Goal: Task Accomplishment & Management: Use online tool/utility

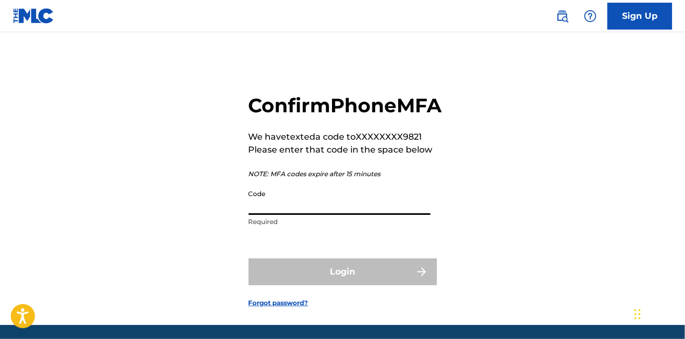
click at [285, 215] on input "Code" at bounding box center [339, 199] width 182 height 31
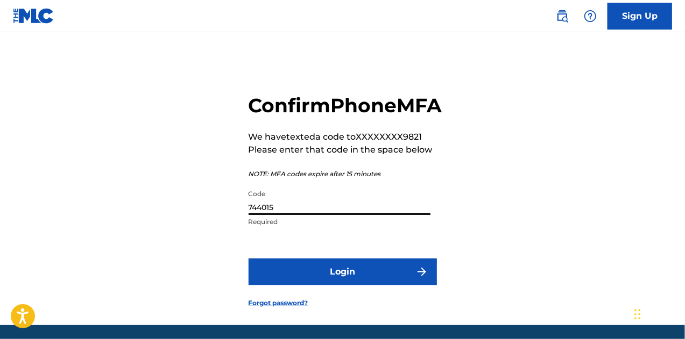
type input "744015"
click at [296, 286] on button "Login" at bounding box center [342, 272] width 188 height 27
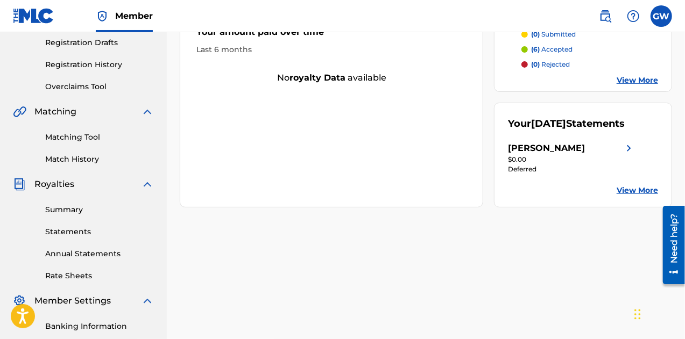
scroll to position [181, 0]
click at [68, 211] on link "Summary" at bounding box center [99, 210] width 109 height 11
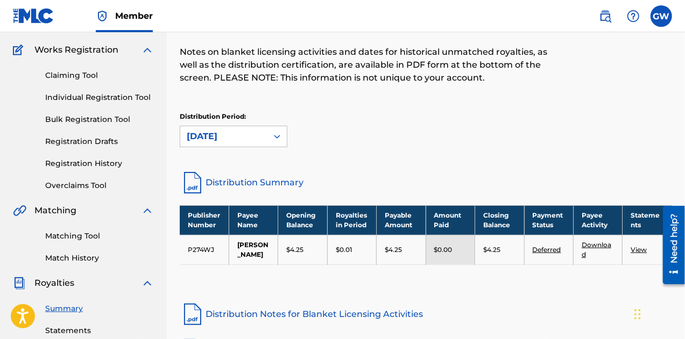
scroll to position [82, 0]
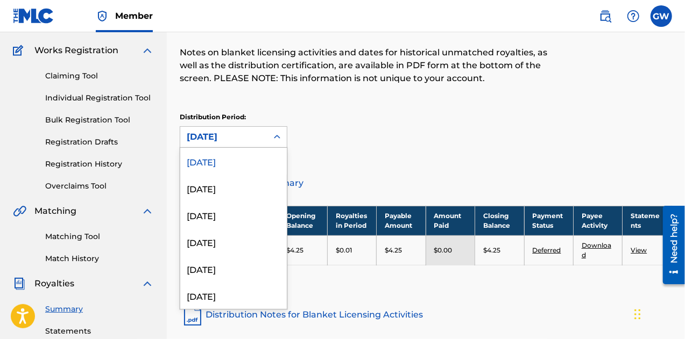
click at [275, 133] on icon at bounding box center [277, 137] width 11 height 11
click at [331, 132] on div "Distribution Period: 54 results available. Use Up and Down to choose options, p…" at bounding box center [426, 129] width 492 height 35
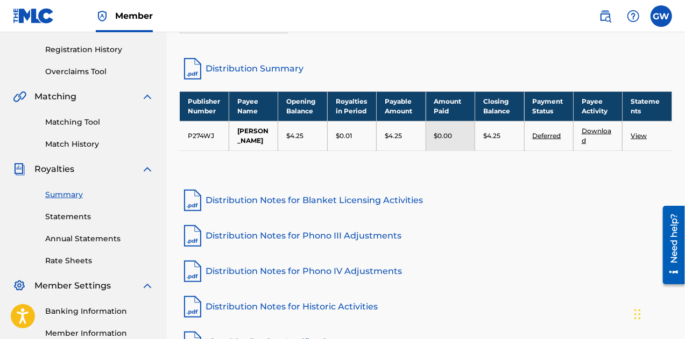
scroll to position [197, 0]
click at [86, 116] on div "Matching Tool Match History" at bounding box center [83, 126] width 141 height 47
click at [86, 123] on link "Matching Tool" at bounding box center [99, 122] width 109 height 11
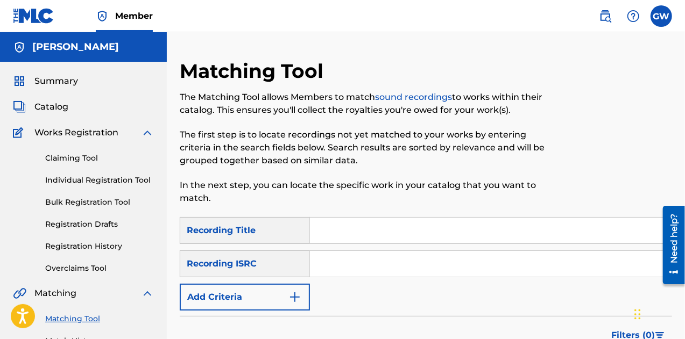
click at [352, 233] on input "Search Form" at bounding box center [490, 231] width 361 height 26
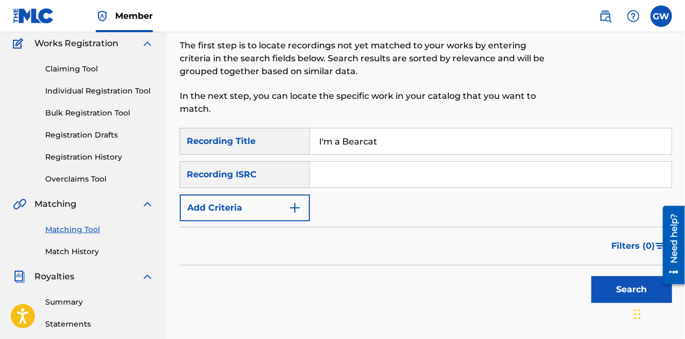
scroll to position [98, 0]
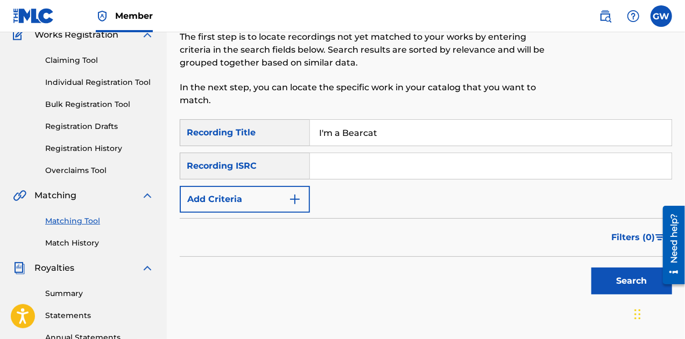
type input "I'm a Bearcat"
click at [605, 281] on button "Search" at bounding box center [631, 281] width 81 height 27
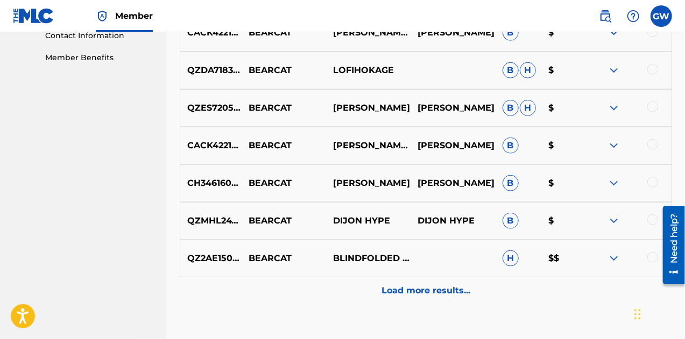
scroll to position [539, 0]
click at [454, 286] on p "Load more results..." at bounding box center [425, 290] width 89 height 13
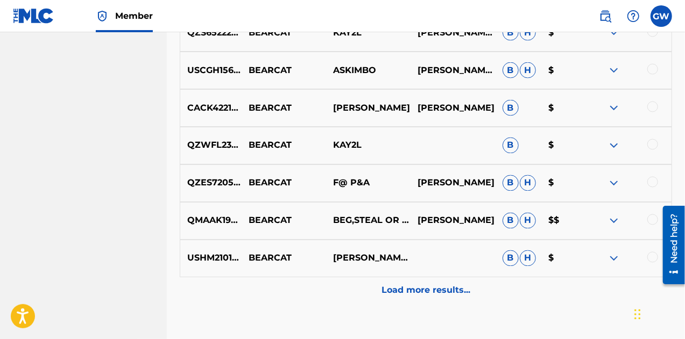
scroll to position [915, 0]
click at [445, 287] on p "Load more results..." at bounding box center [425, 291] width 89 height 13
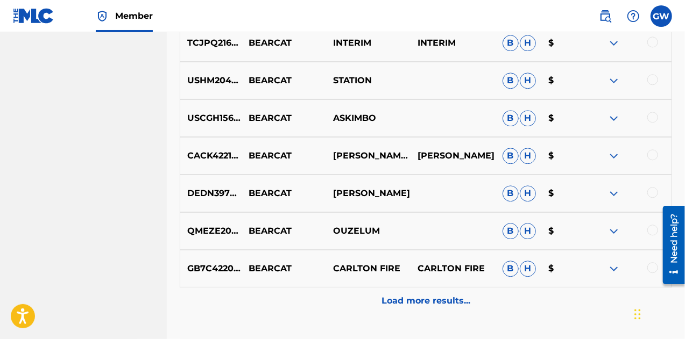
scroll to position [1332, 0]
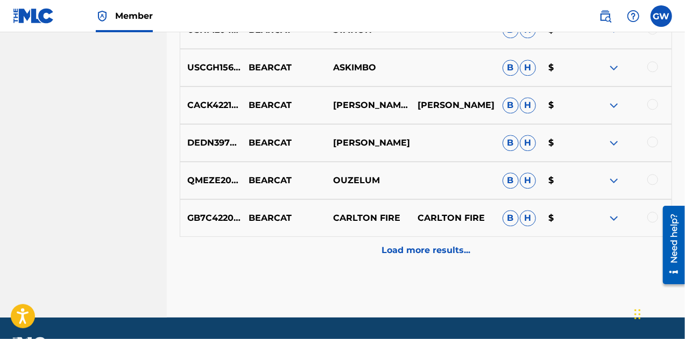
click at [444, 255] on p "Load more results..." at bounding box center [425, 250] width 89 height 13
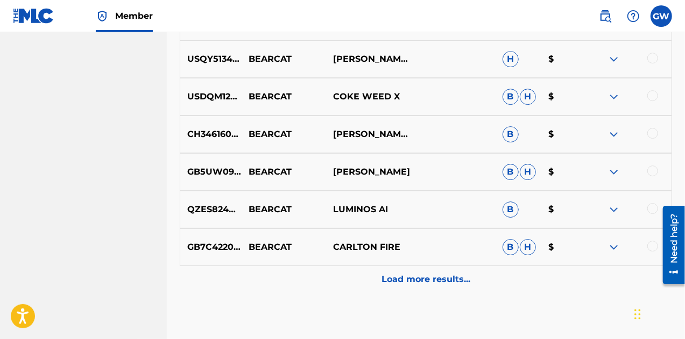
scroll to position [1681, 0]
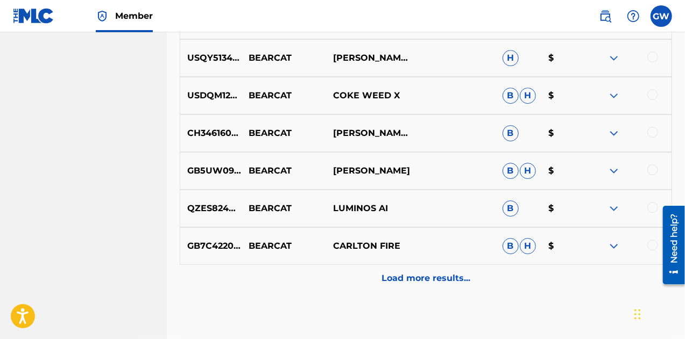
click at [438, 275] on p "Load more results..." at bounding box center [425, 278] width 89 height 13
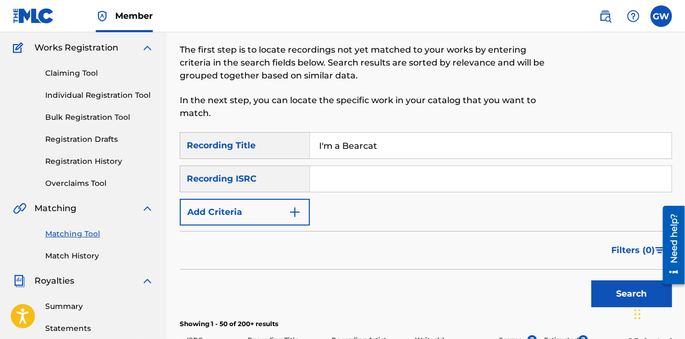
scroll to position [97, 0]
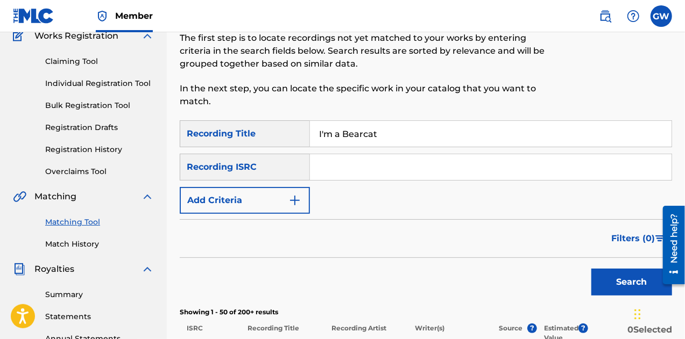
click at [294, 204] on img "Search Form" at bounding box center [294, 200] width 13 height 13
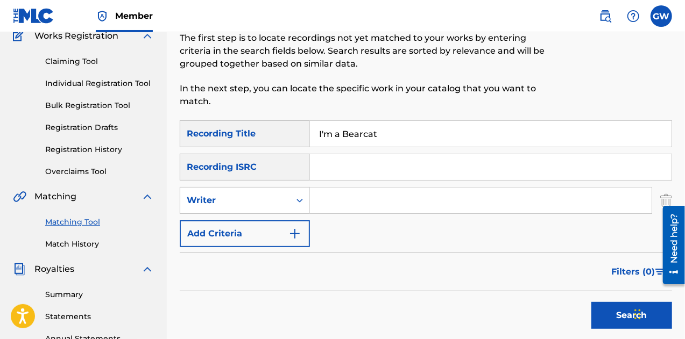
click at [313, 202] on input "Search Form" at bounding box center [481, 201] width 342 height 26
type input "B"
type input "[PERSON_NAME]"
click at [623, 310] on button "Search" at bounding box center [631, 315] width 81 height 27
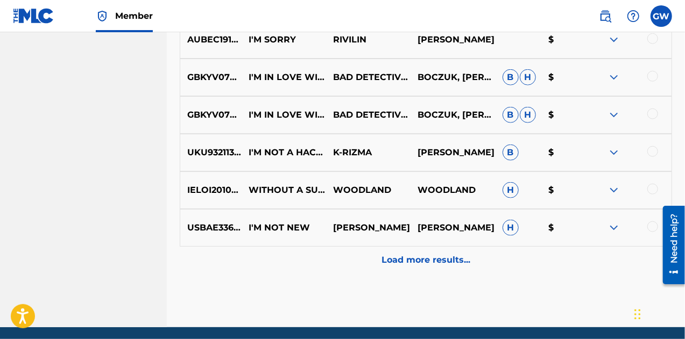
scroll to position [603, 0]
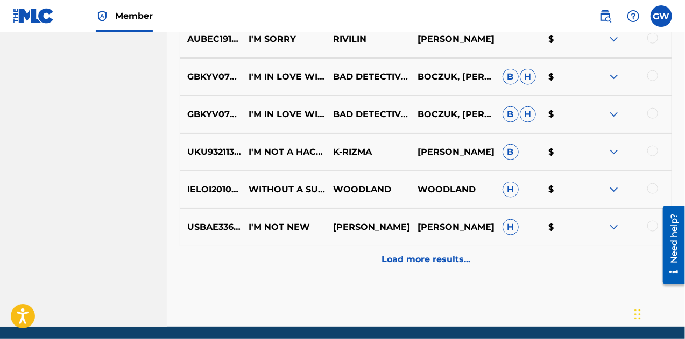
click at [442, 251] on div "Load more results..." at bounding box center [426, 259] width 492 height 27
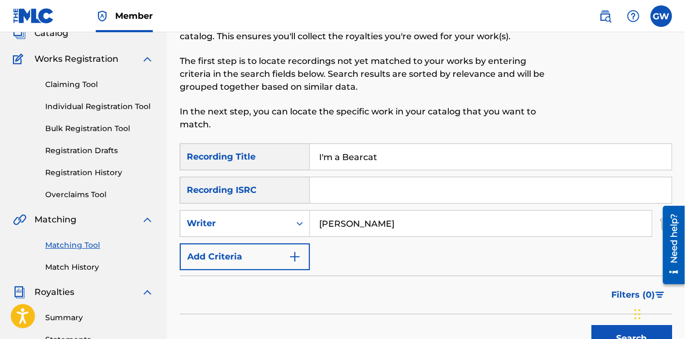
scroll to position [0, 0]
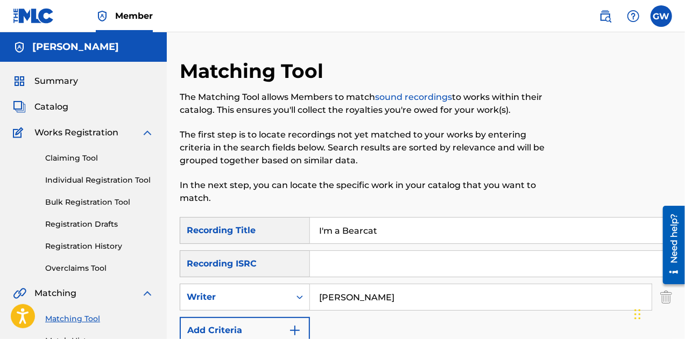
drag, startPoint x: 391, startPoint y: 232, endPoint x: 254, endPoint y: 228, distance: 137.2
click at [254, 228] on div "SearchWithCriteria0ade3a03-909c-4b82-ac33-b58f277f7647 Recording Title I'm a Be…" at bounding box center [426, 230] width 492 height 27
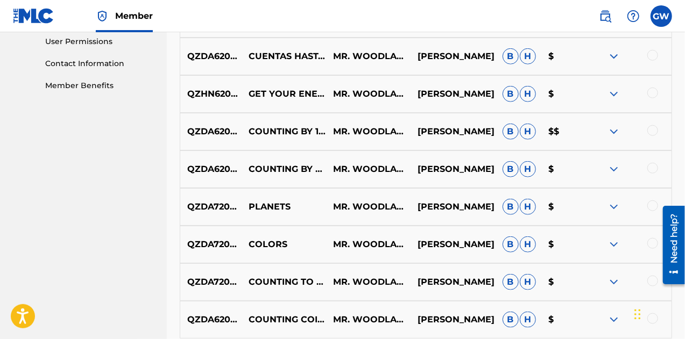
scroll to position [568, 0]
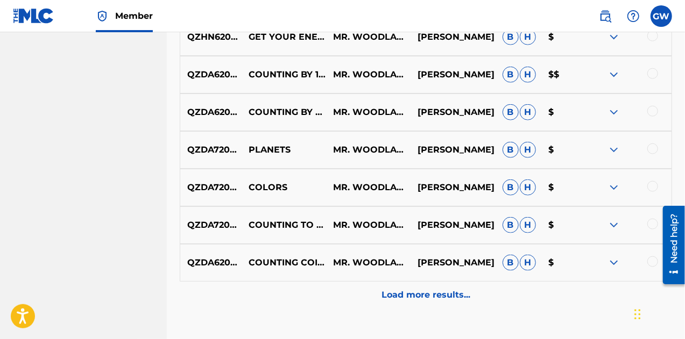
click at [433, 295] on p "Load more results..." at bounding box center [425, 295] width 89 height 13
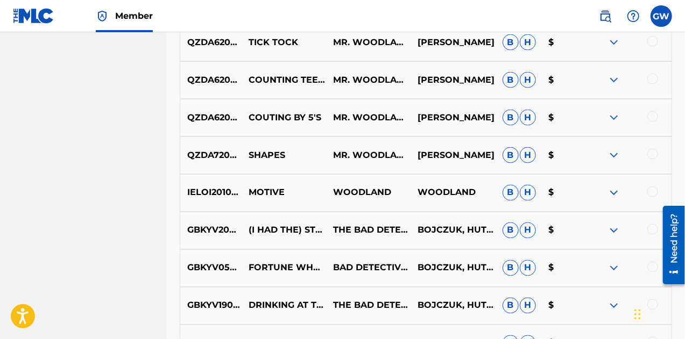
scroll to position [939, 0]
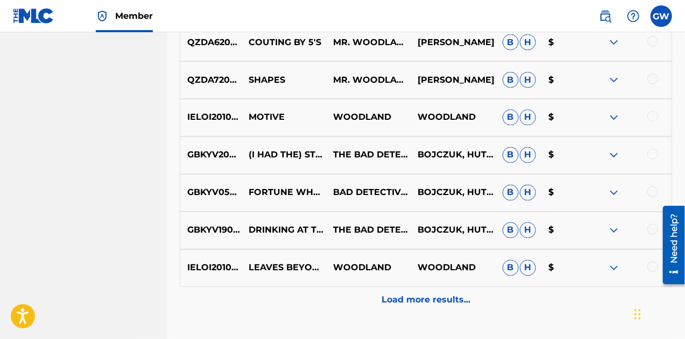
click at [429, 305] on p "Load more results..." at bounding box center [425, 300] width 89 height 13
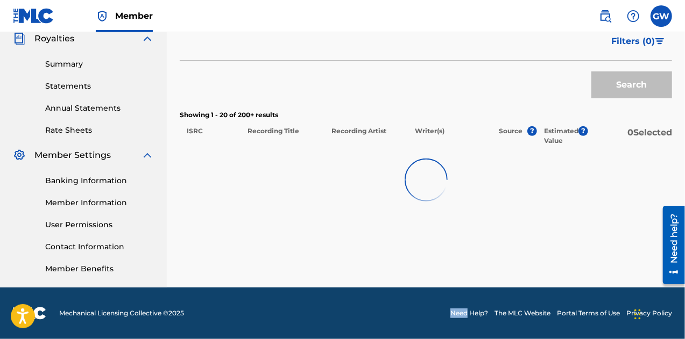
scroll to position [327, 0]
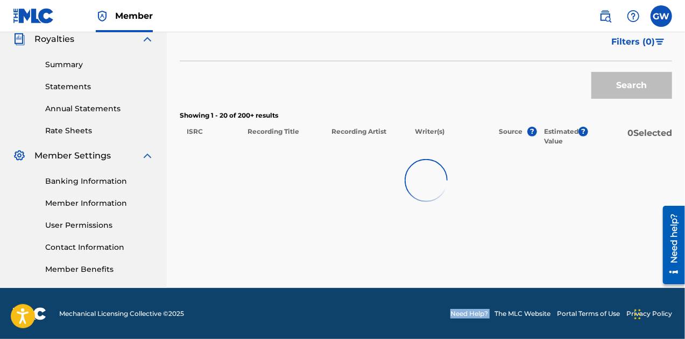
click at [429, 305] on footer "Mechanical Licensing Collective © 2025 Need Help? The MLC Website Portal Terms …" at bounding box center [342, 314] width 685 height 52
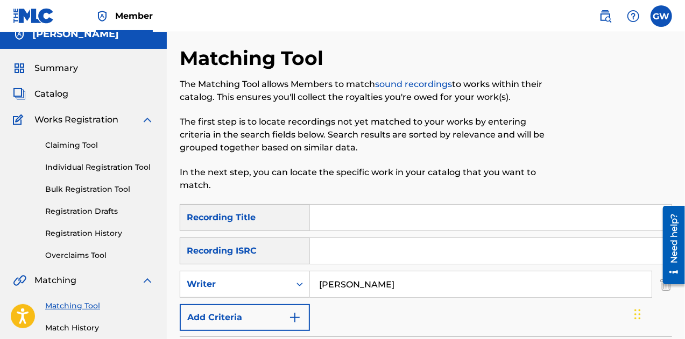
scroll to position [0, 0]
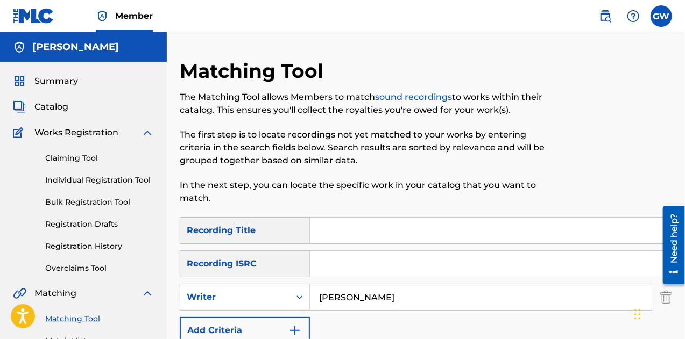
click at [412, 301] on input "[PERSON_NAME]" at bounding box center [481, 298] width 342 height 26
click at [327, 231] on input "Search Form" at bounding box center [490, 231] width 361 height 26
type input "I'm a Bearcat"
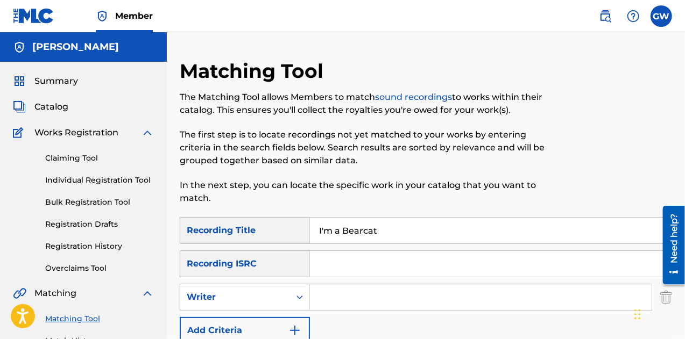
click at [353, 268] on input "Search Form" at bounding box center [490, 264] width 361 height 26
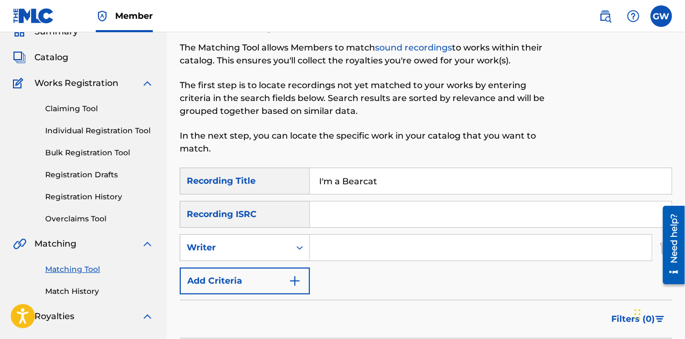
scroll to position [57, 0]
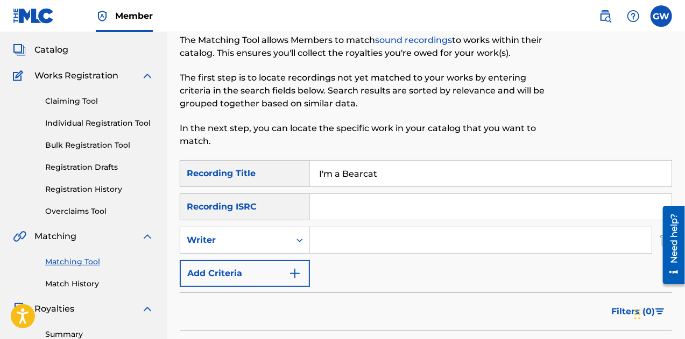
click at [321, 241] on input "Search Form" at bounding box center [481, 240] width 342 height 26
type input "G"
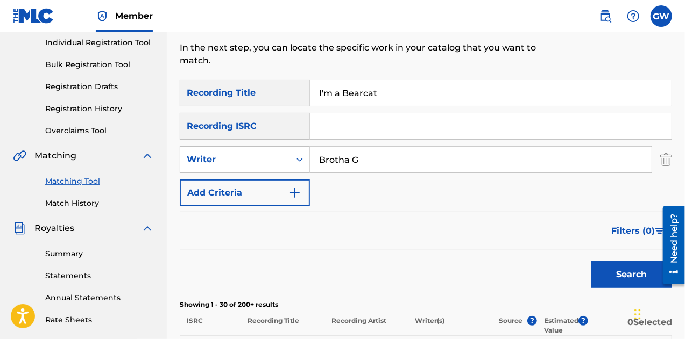
scroll to position [147, 0]
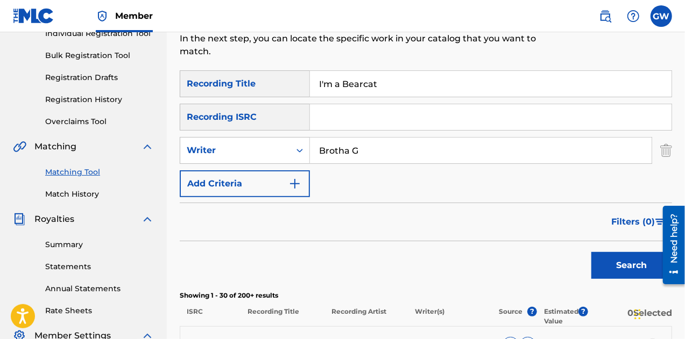
click at [618, 266] on button "Search" at bounding box center [631, 265] width 81 height 27
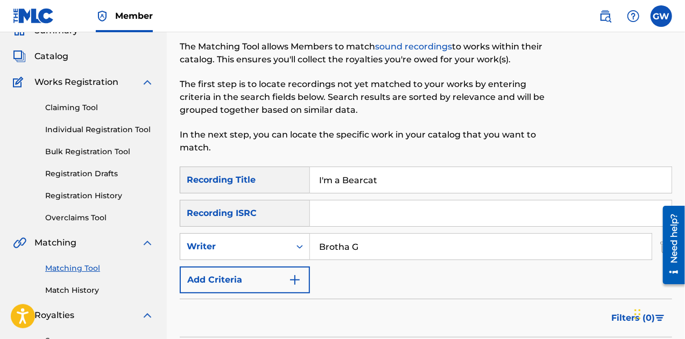
scroll to position [0, 0]
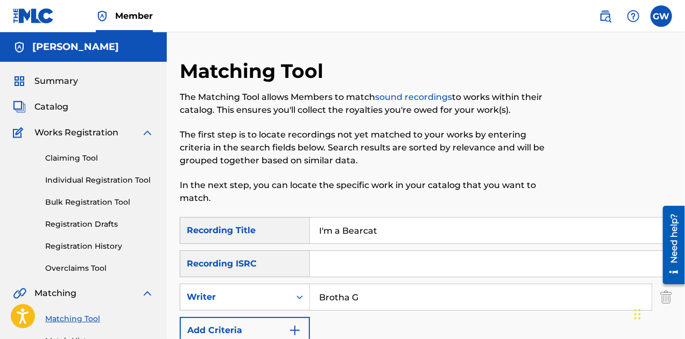
drag, startPoint x: 387, startPoint y: 295, endPoint x: 210, endPoint y: 265, distance: 179.9
click at [210, 265] on div "SearchWithCriteria0ade3a03-909c-4b82-ac33-b58f277f7647 Recording Title I'm a Be…" at bounding box center [426, 280] width 492 height 127
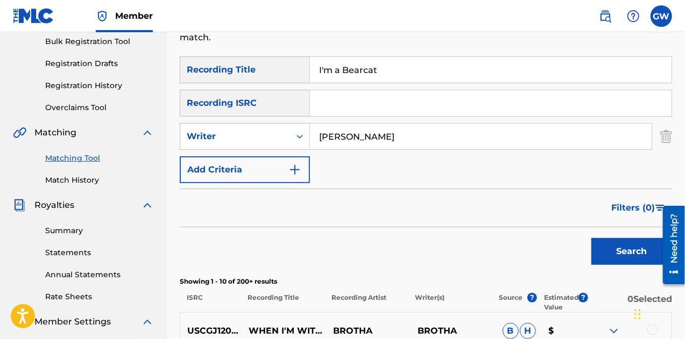
scroll to position [161, 0]
type input "[PERSON_NAME]"
click at [591, 249] on button "Search" at bounding box center [631, 251] width 81 height 27
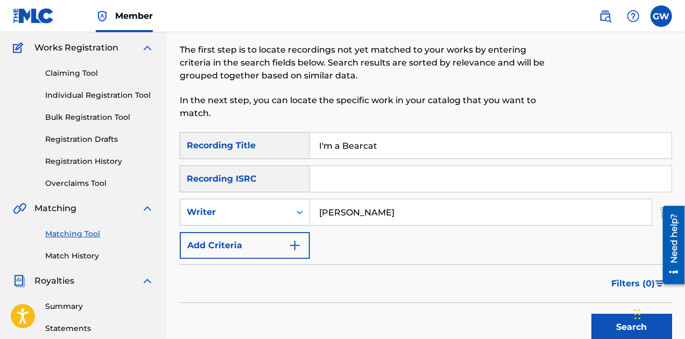
scroll to position [92, 0]
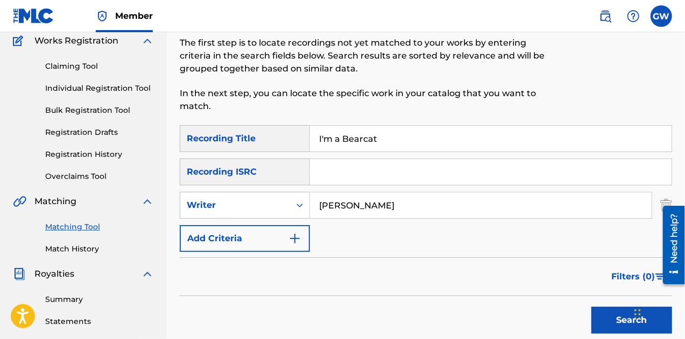
click at [303, 235] on button "Add Criteria" at bounding box center [245, 238] width 130 height 27
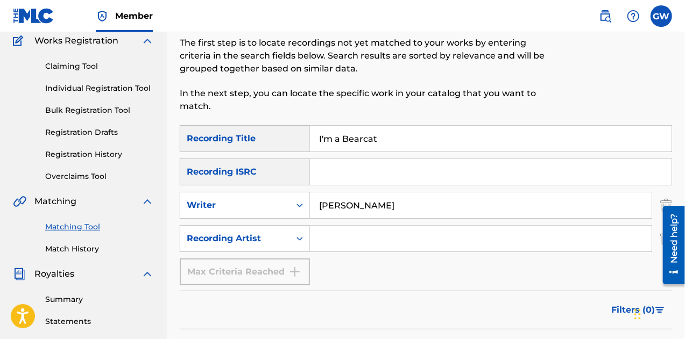
click at [323, 240] on input "Search Form" at bounding box center [481, 239] width 342 height 26
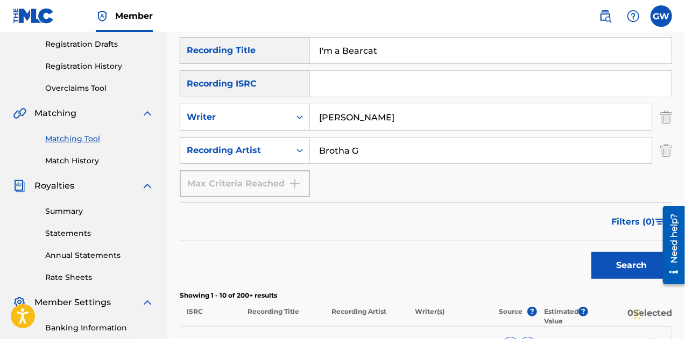
scroll to position [181, 0]
type input "Brotha G"
click at [627, 264] on button "Search" at bounding box center [631, 265] width 81 height 27
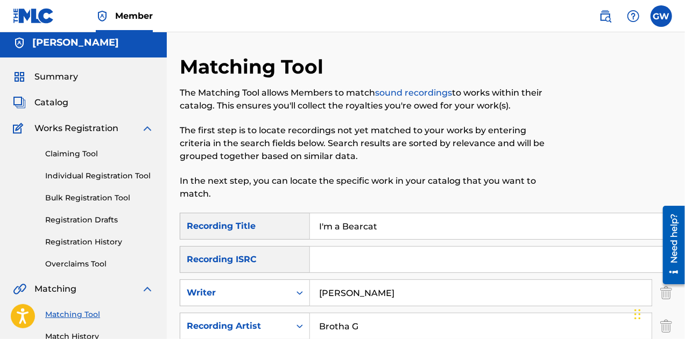
scroll to position [0, 0]
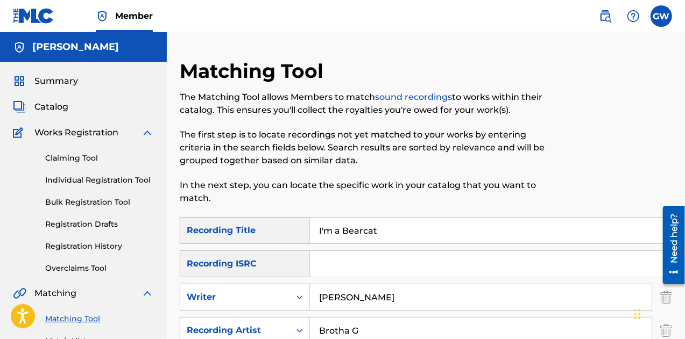
click at [91, 181] on link "Individual Registration Tool" at bounding box center [99, 180] width 109 height 11
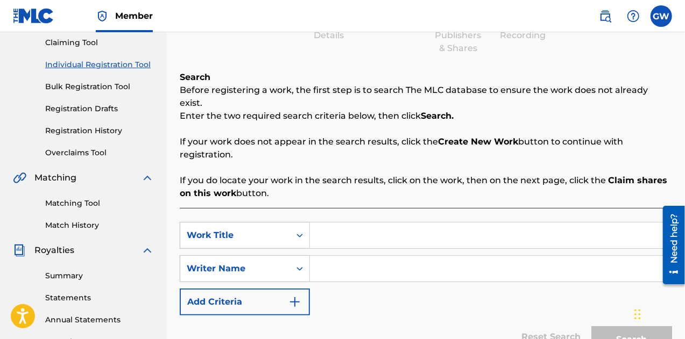
scroll to position [116, 0]
click at [338, 222] on input "Search Form" at bounding box center [490, 235] width 361 height 26
type input "I'm a Bearcat"
click at [328, 255] on input "Search Form" at bounding box center [490, 268] width 361 height 26
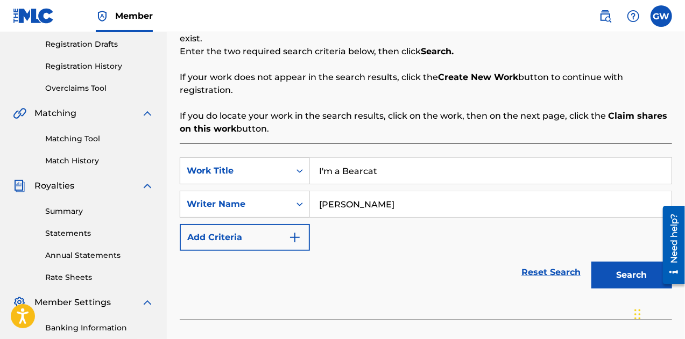
scroll to position [183, 0]
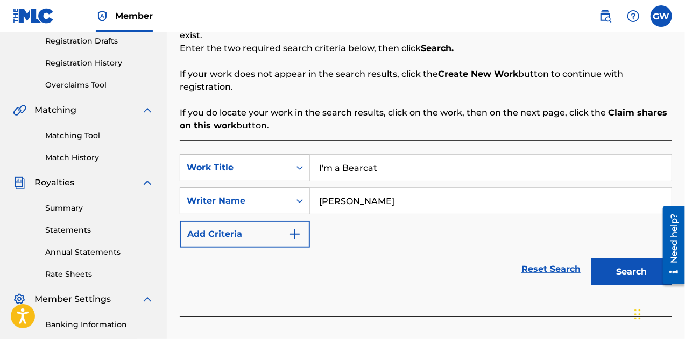
type input "[PERSON_NAME]"
click at [637, 265] on button "Search" at bounding box center [631, 272] width 81 height 27
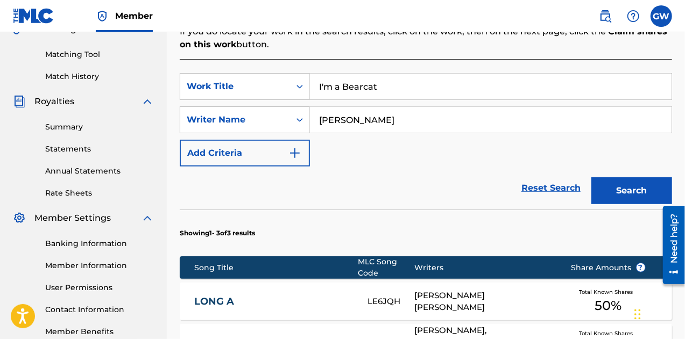
scroll to position [265, 0]
click at [628, 177] on button "Search" at bounding box center [631, 190] width 81 height 27
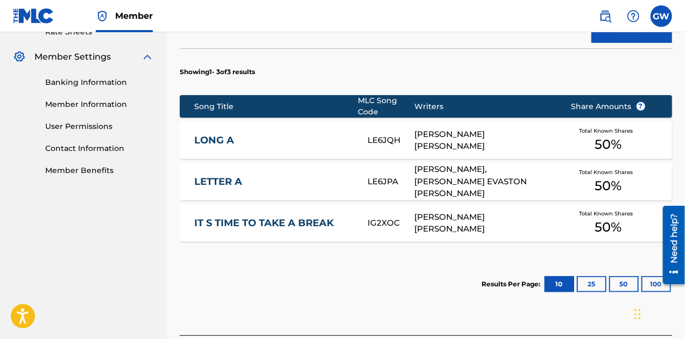
scroll to position [431, 0]
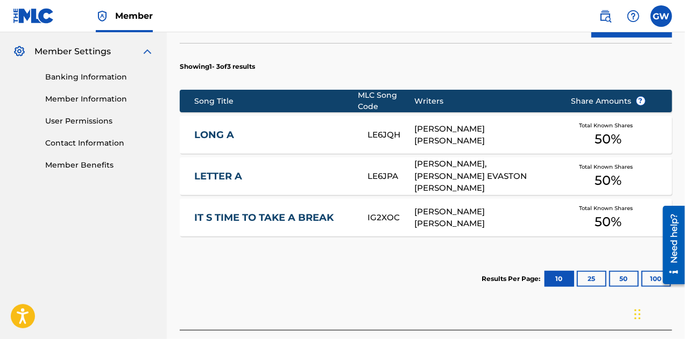
click at [587, 271] on button "25" at bounding box center [592, 279] width 30 height 16
click at [618, 271] on button "50" at bounding box center [624, 279] width 30 height 16
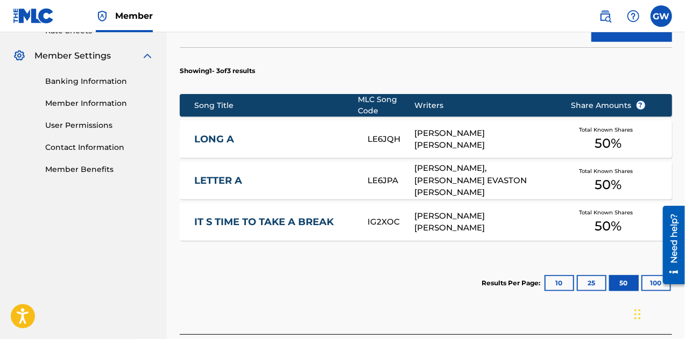
scroll to position [426, 0]
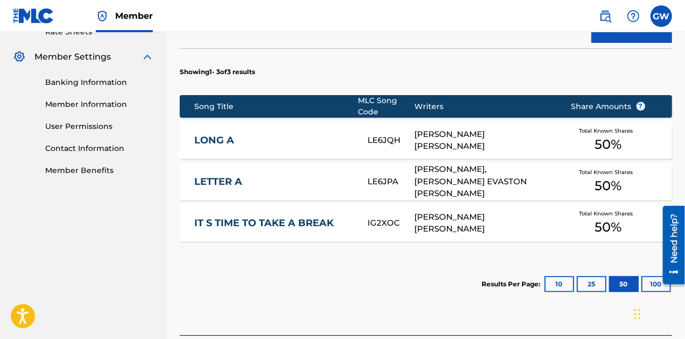
click at [658, 271] on div at bounding box center [669, 245] width 30 height 87
click at [648, 276] on button "100" at bounding box center [656, 284] width 30 height 16
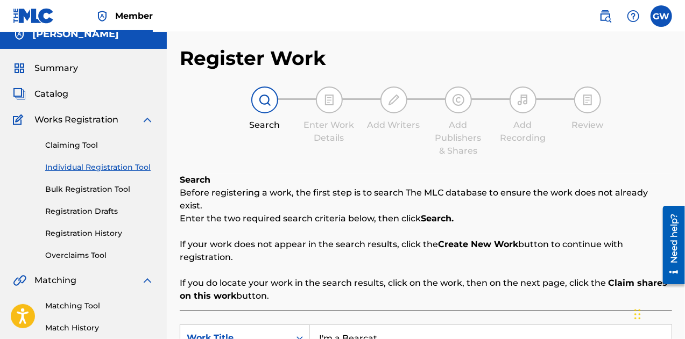
scroll to position [13, 0]
drag, startPoint x: 83, startPoint y: 147, endPoint x: 74, endPoint y: 145, distance: 9.4
click at [74, 145] on link "Claiming Tool" at bounding box center [99, 144] width 109 height 11
